Goal: Book appointment/travel/reservation

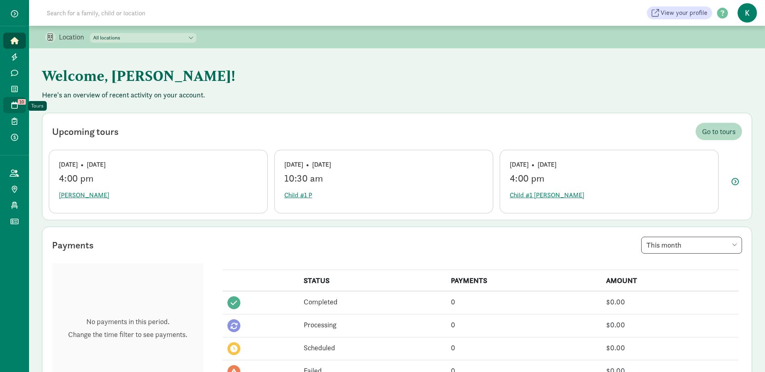
click at [17, 106] on icon at bounding box center [14, 105] width 6 height 7
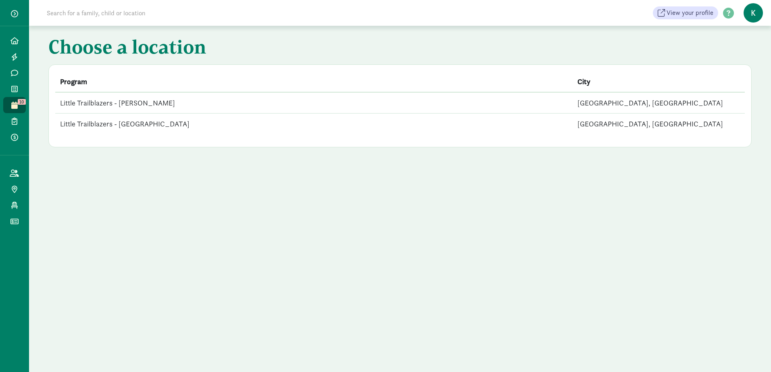
click at [135, 127] on td "Little Trailblazers - [GEOGRAPHIC_DATA]" at bounding box center [313, 124] width 517 height 21
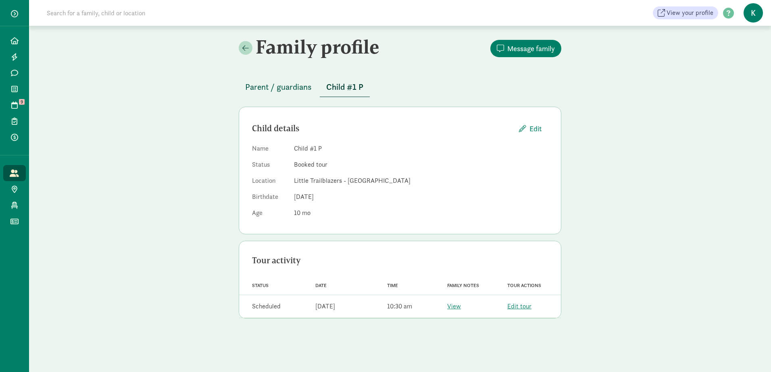
click at [292, 83] on span "Parent / guardians" at bounding box center [278, 87] width 66 height 13
